Goal: Entertainment & Leisure: Consume media (video, audio)

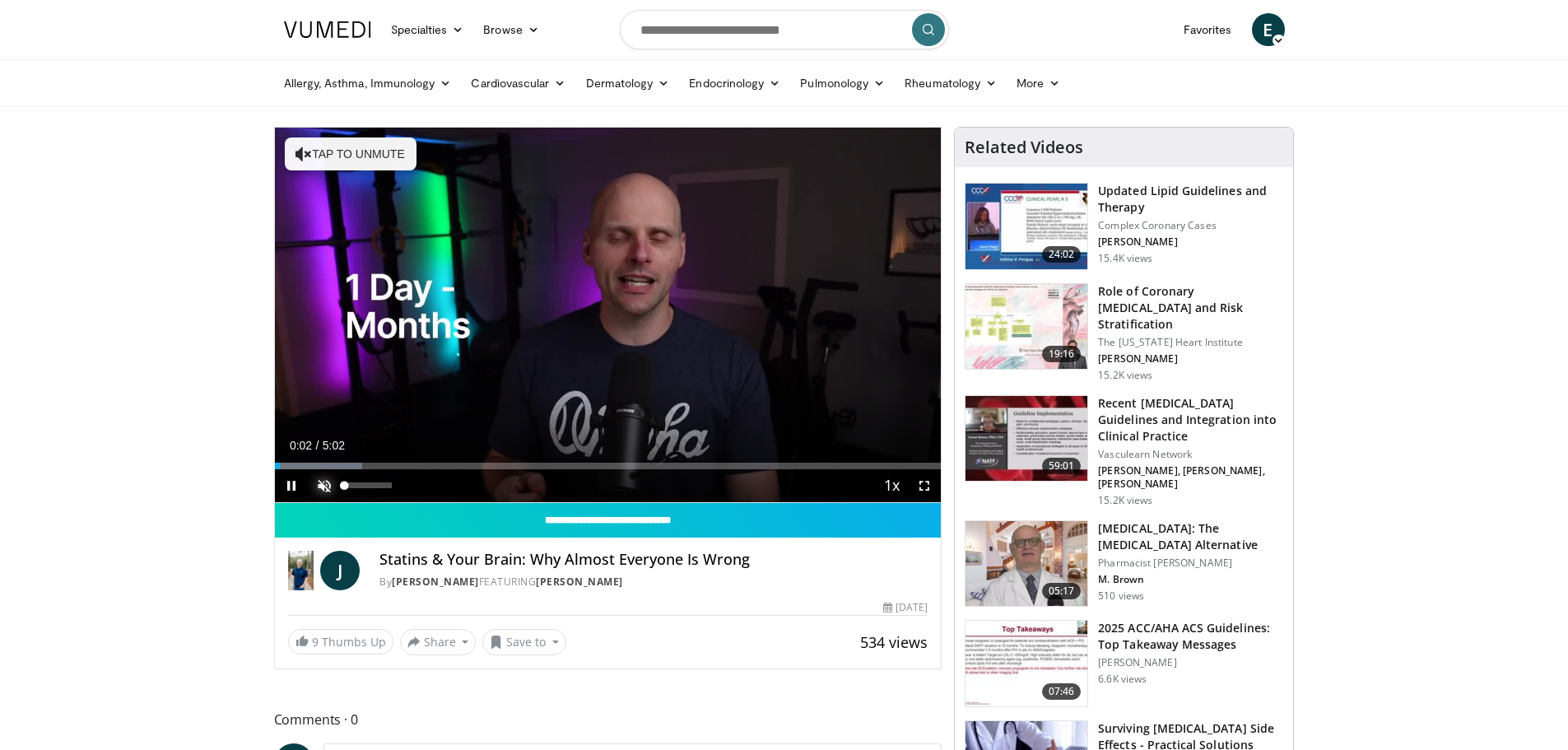
click at [327, 486] on span "Video Player" at bounding box center [325, 486] width 33 height 33
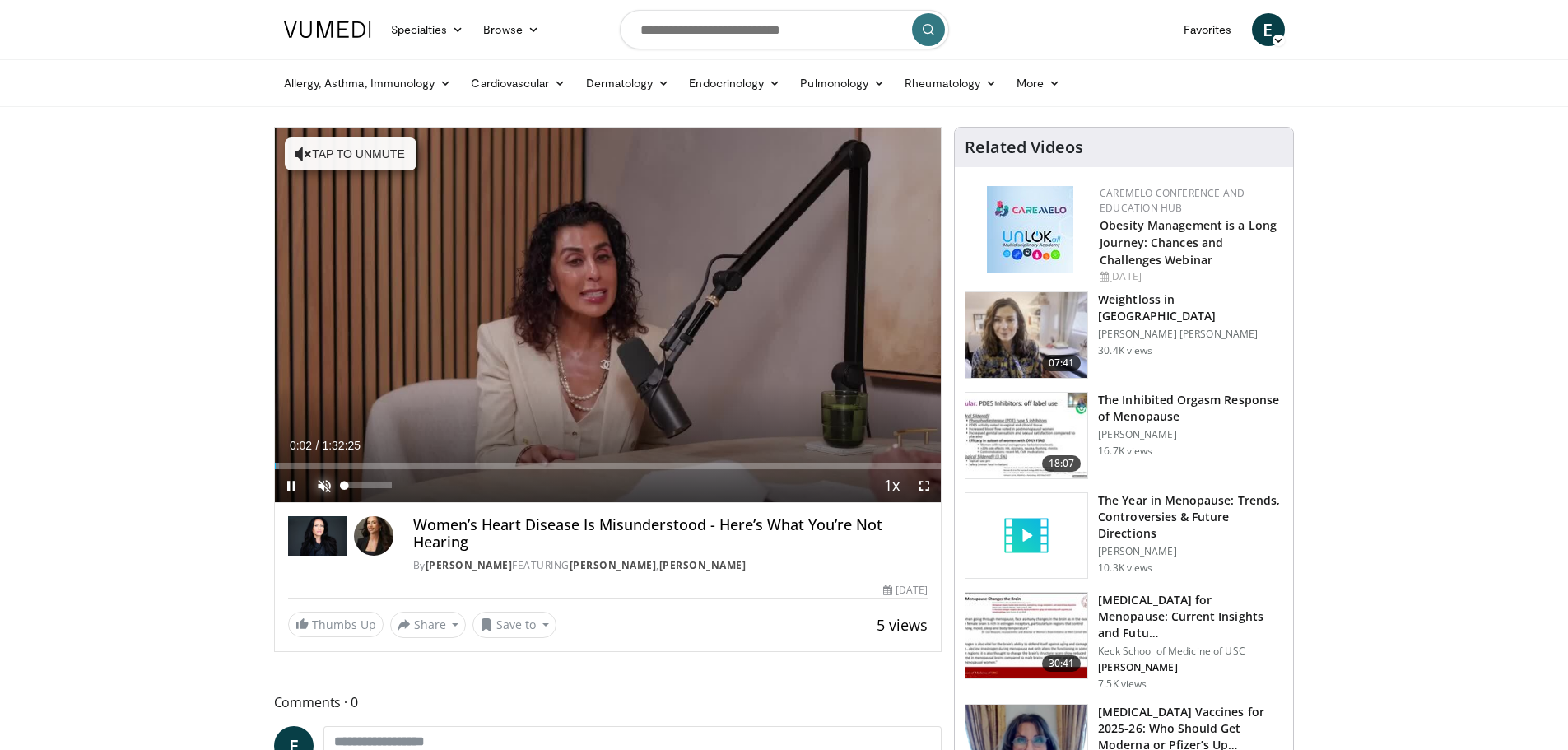
click at [321, 488] on span "Video Player" at bounding box center [325, 486] width 33 height 33
